Goal: Information Seeking & Learning: Learn about a topic

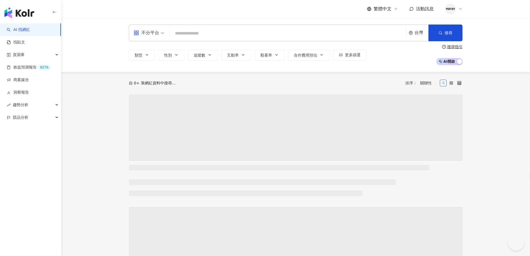
select select "*****"
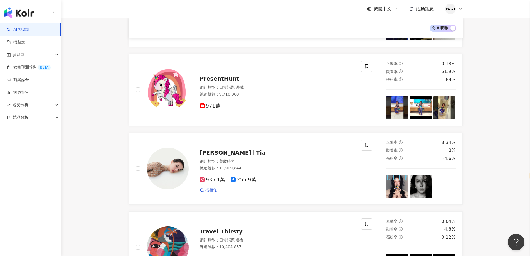
scroll to position [82, 0]
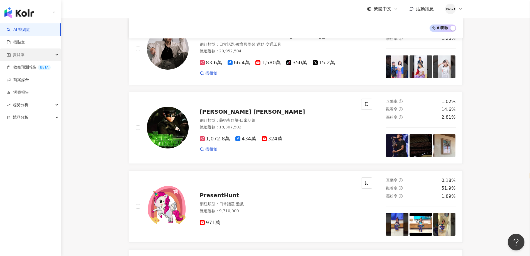
click at [44, 54] on div "資源庫" at bounding box center [30, 54] width 61 height 13
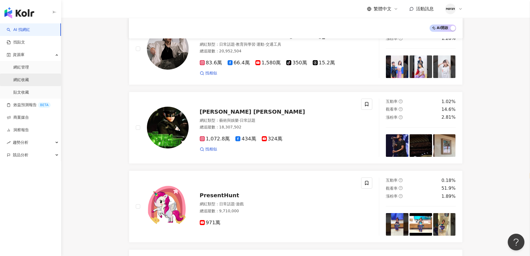
click at [24, 83] on link "網紅收藏" at bounding box center [21, 80] width 16 height 6
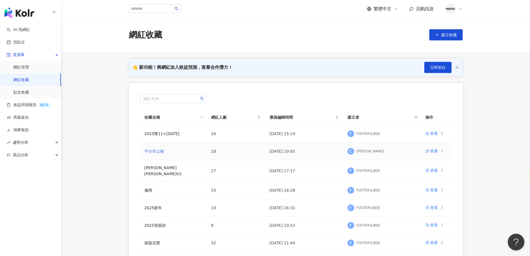
click at [157, 149] on link "平台登山襪" at bounding box center [153, 151] width 19 height 4
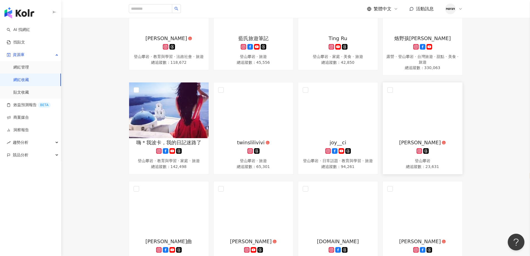
scroll to position [139, 0]
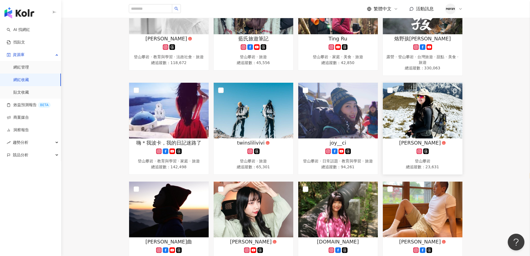
click at [398, 117] on img at bounding box center [423, 111] width 80 height 56
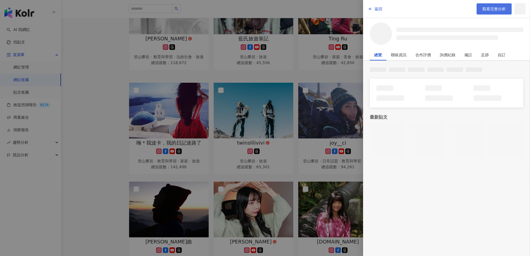
click at [485, 7] on span "觀看完整分析" at bounding box center [493, 9] width 23 height 4
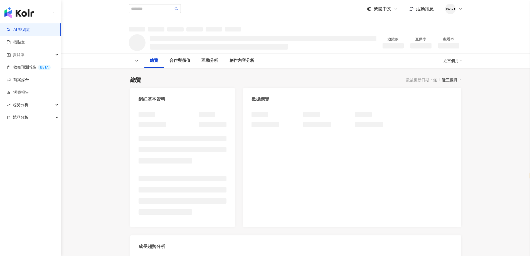
select select "*****"
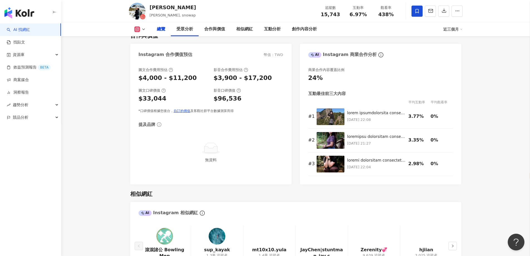
scroll to position [207, 0]
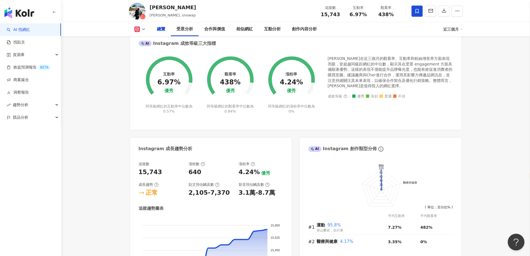
click at [199, 176] on div "640" at bounding box center [195, 172] width 13 height 9
